Goal: Transaction & Acquisition: Book appointment/travel/reservation

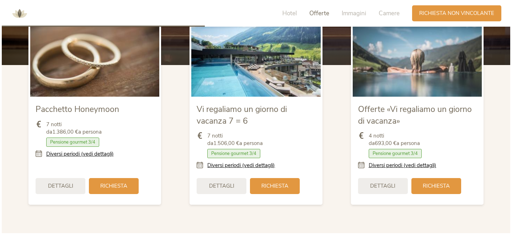
scroll to position [891, 0]
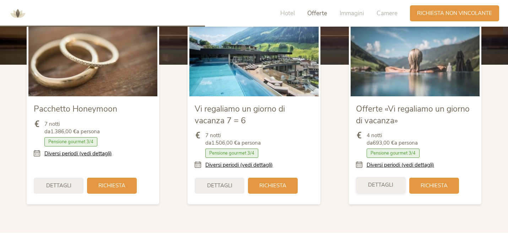
click at [390, 181] on span "Dettagli" at bounding box center [380, 184] width 25 height 7
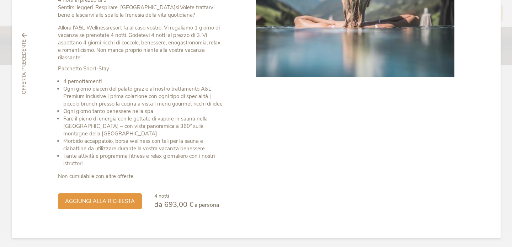
scroll to position [131, 0]
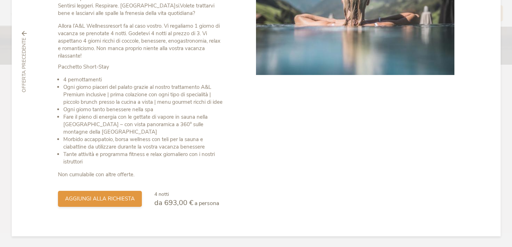
click at [118, 200] on span "aggiungi alla richiesta" at bounding box center [100, 198] width 70 height 7
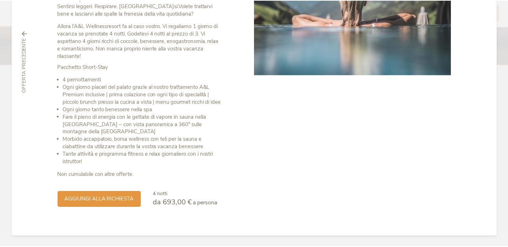
scroll to position [0, 0]
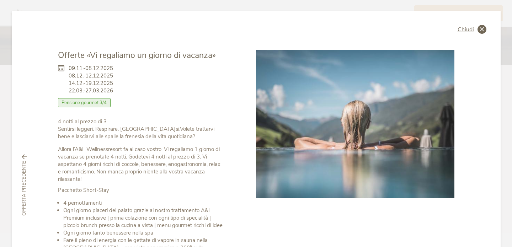
click at [480, 29] on icon at bounding box center [481, 29] width 9 height 9
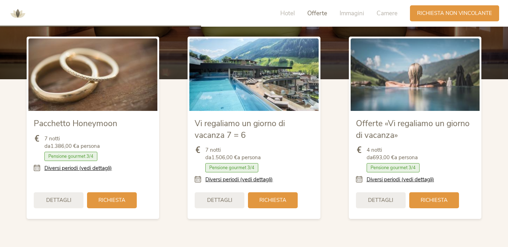
scroll to position [874, 0]
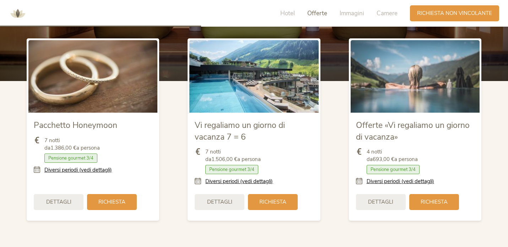
click at [430, 79] on img at bounding box center [415, 76] width 129 height 73
click at [391, 178] on link "Diversi periodi (vedi dettagli)" at bounding box center [401, 181] width 68 height 7
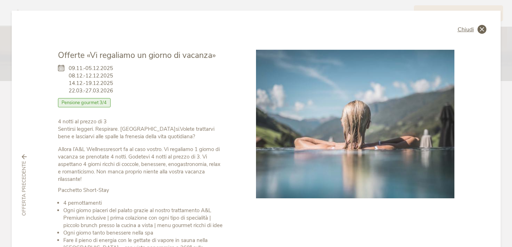
click at [468, 30] on span "Chiudi" at bounding box center [465, 30] width 16 height 6
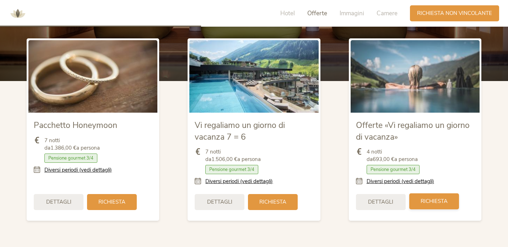
click at [428, 198] on span "Richiesta" at bounding box center [434, 201] width 27 height 7
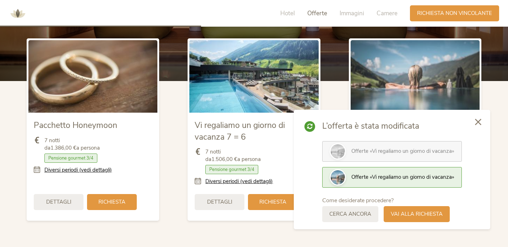
click at [320, 11] on span "Offerte" at bounding box center [317, 13] width 20 height 8
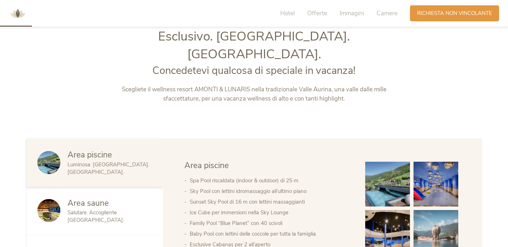
scroll to position [0, 0]
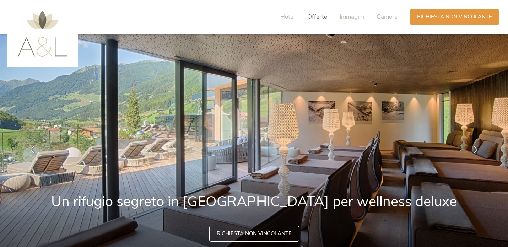
click at [322, 17] on span "Offerte" at bounding box center [317, 17] width 20 height 8
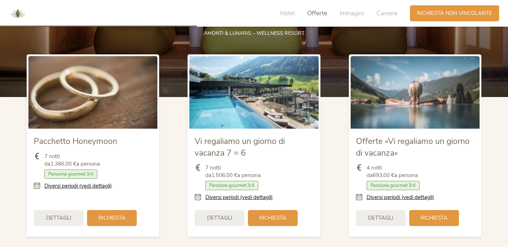
scroll to position [863, 0]
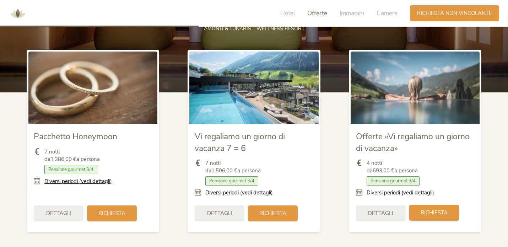
click at [428, 205] on div "Richiesta" at bounding box center [434, 213] width 50 height 16
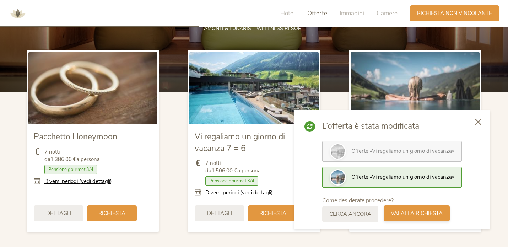
click at [421, 213] on span "Vai alla richiesta" at bounding box center [417, 213] width 52 height 7
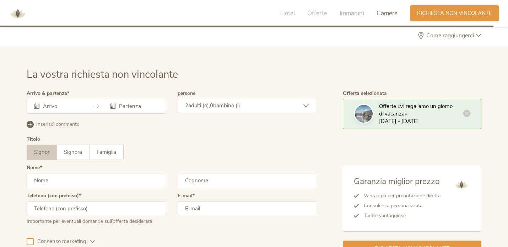
scroll to position [2144, 0]
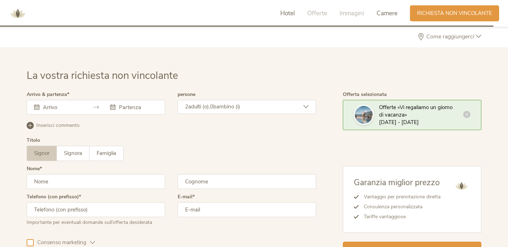
click at [288, 15] on span "Hotel" at bounding box center [287, 13] width 15 height 8
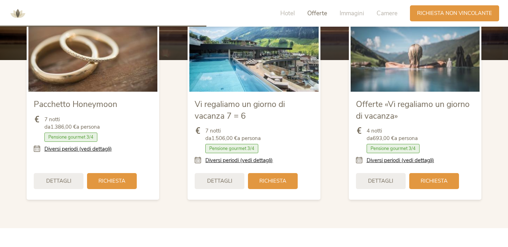
scroll to position [894, 0]
